Goal: Ask a question

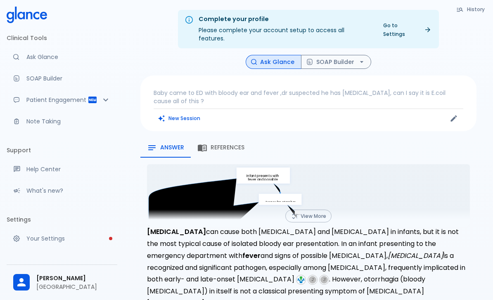
click at [254, 89] on p "Baby came to ED with bloody ear and fever ,dr suspected he has [MEDICAL_DATA], …" at bounding box center [309, 97] width 310 height 17
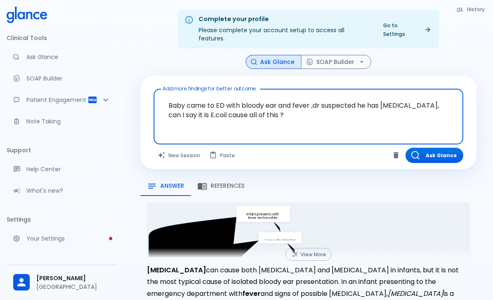
click at [178, 94] on textarea "Baby came to ED with bloody ear and fever ,dr suspected he has [MEDICAL_DATA], …" at bounding box center [308, 110] width 298 height 36
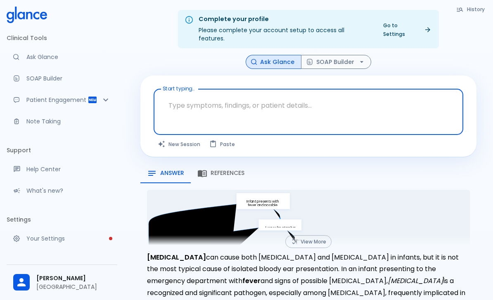
click at [184, 96] on textarea "Start typing..." at bounding box center [308, 105] width 298 height 26
click at [189, 100] on textarea "Start typing..." at bounding box center [308, 105] width 298 height 26
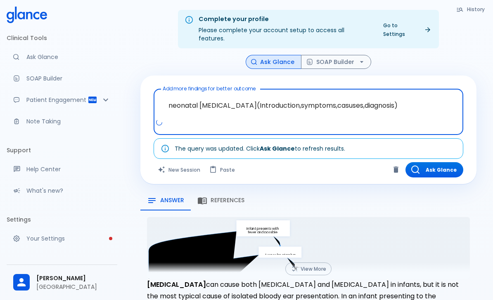
type textarea "neonatal [MEDICAL_DATA](Introduction,symptoms,casuses,diagnosis)"
click at [463, 59] on div "Ask Glance SOAP Builder" at bounding box center [308, 62] width 336 height 14
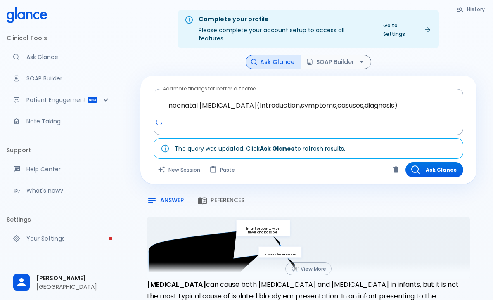
click at [443, 163] on button "Ask Glance" at bounding box center [434, 169] width 58 height 15
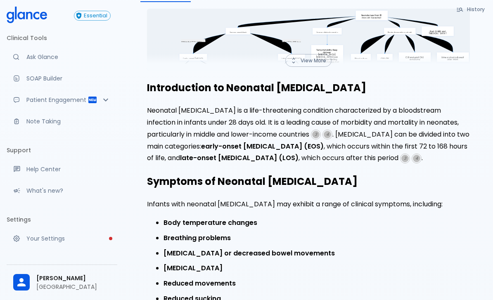
scroll to position [100, 0]
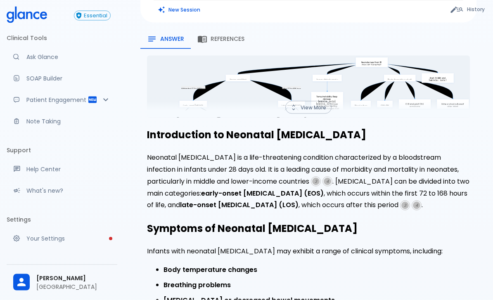
click at [321, 177] on cite "3" at bounding box center [316, 182] width 10 height 10
click at [336, 170] on p "Neonatal bacterial sepsis is a life-threatening condition characterized by a bl…" at bounding box center [308, 181] width 323 height 59
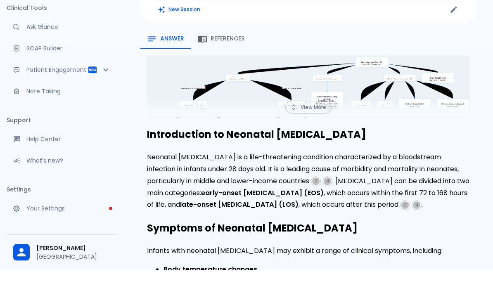
click at [235, 65] on span "References" at bounding box center [228, 68] width 34 height 7
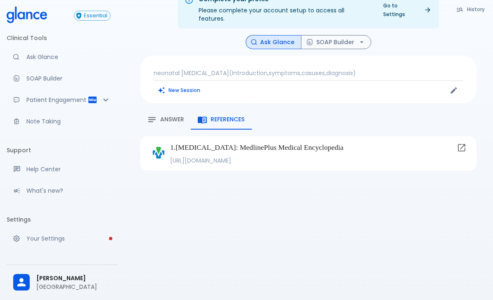
click at [464, 143] on icon at bounding box center [462, 148] width 10 height 10
click at [171, 116] on span "Answer" at bounding box center [172, 119] width 24 height 7
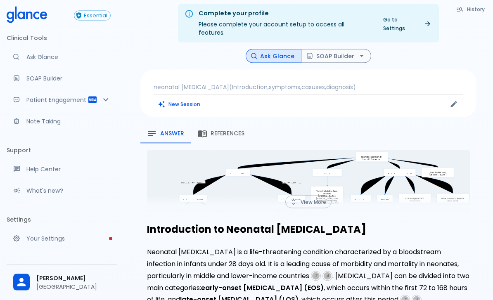
scroll to position [6, 0]
click at [417, 182] on icon "Within first 72 to 168 hours After 72 to 168 hours Neonate less than 28 days ol…" at bounding box center [308, 196] width 323 height 93
click at [446, 83] on p "neonatal [MEDICAL_DATA](Introduction,symptoms,casuses,diagnosis)" at bounding box center [309, 87] width 310 height 8
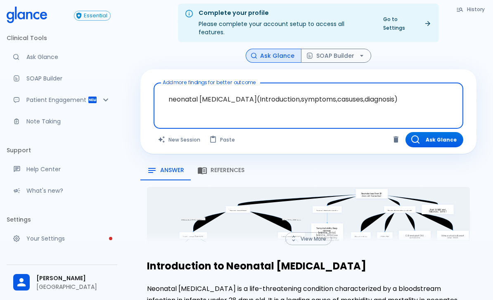
click at [443, 132] on button "Ask Glance" at bounding box center [434, 139] width 58 height 15
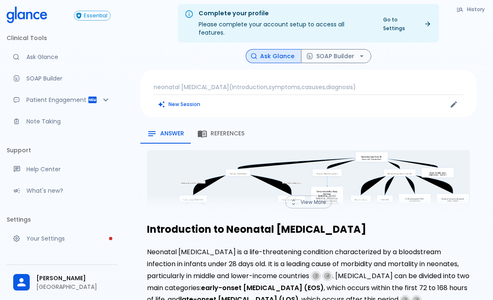
scroll to position [0, 0]
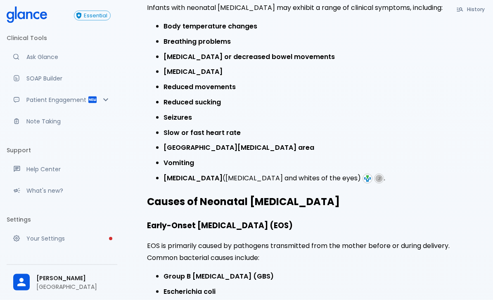
scroll to position [344, 0]
click at [375, 175] on span "3" at bounding box center [378, 178] width 7 height 7
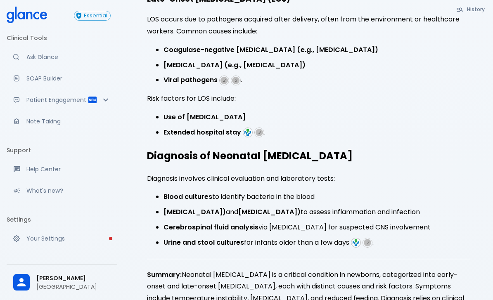
scroll to position [783, 0]
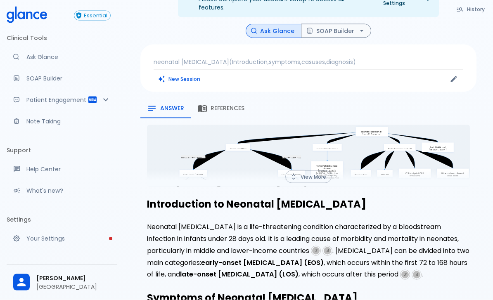
scroll to position [0, 0]
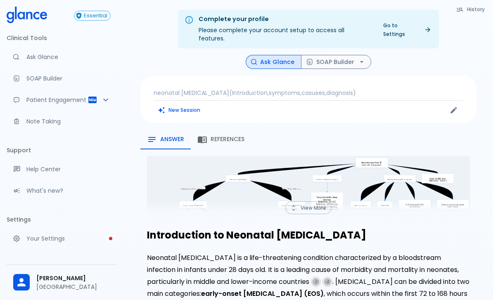
click at [237, 89] on p "neonatal [MEDICAL_DATA](Introduction,symptoms,casuses,diagnosis)" at bounding box center [309, 93] width 310 height 8
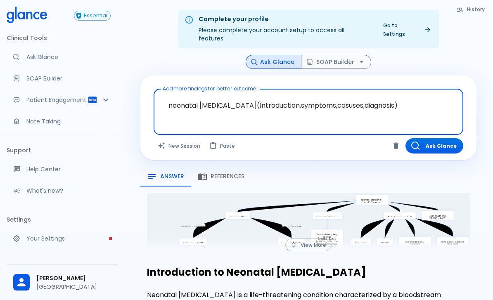
click at [256, 99] on textarea "neonatal [MEDICAL_DATA](Introduction,symptoms,casuses,diagnosis)" at bounding box center [308, 105] width 298 height 26
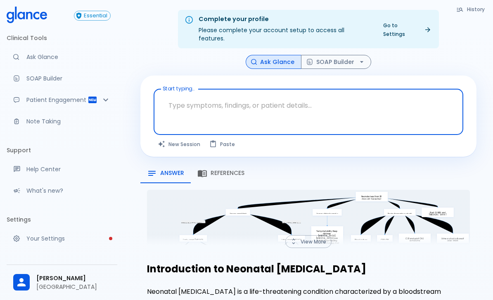
click at [192, 92] on textarea "Start typing..." at bounding box center [308, 105] width 298 height 26
paste textarea "21-day-old Saudi female, full-term, admitted with fever and bloody discharge fr…"
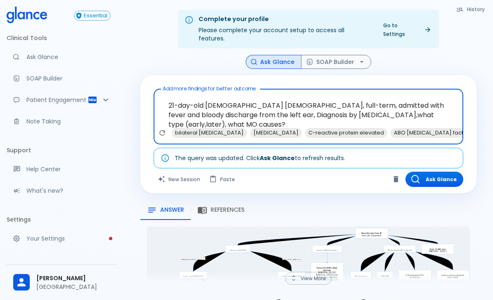
type textarea "21-day-old Saudi female, full-term, admitted with fever and bloody discharge fr…"
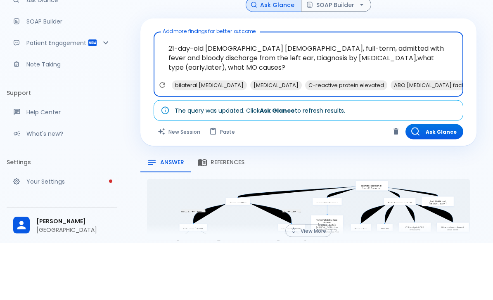
click at [437, 181] on button "Ask Glance" at bounding box center [434, 188] width 58 height 15
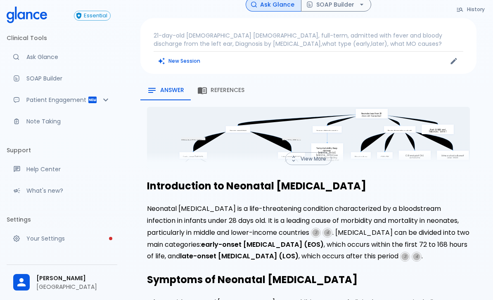
scroll to position [27, 0]
